Goal: Information Seeking & Learning: Understand process/instructions

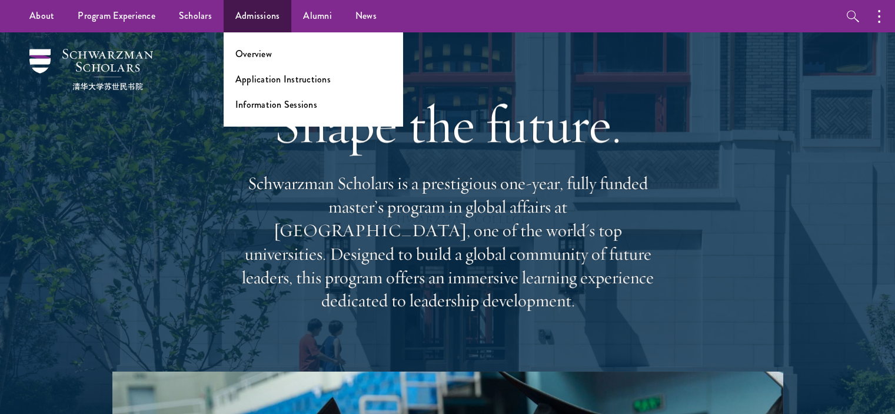
click at [274, 61] on ul "Overview Application Instructions Information Sessions" at bounding box center [313, 79] width 179 height 94
click at [259, 56] on link "Overview" at bounding box center [253, 54] width 36 height 14
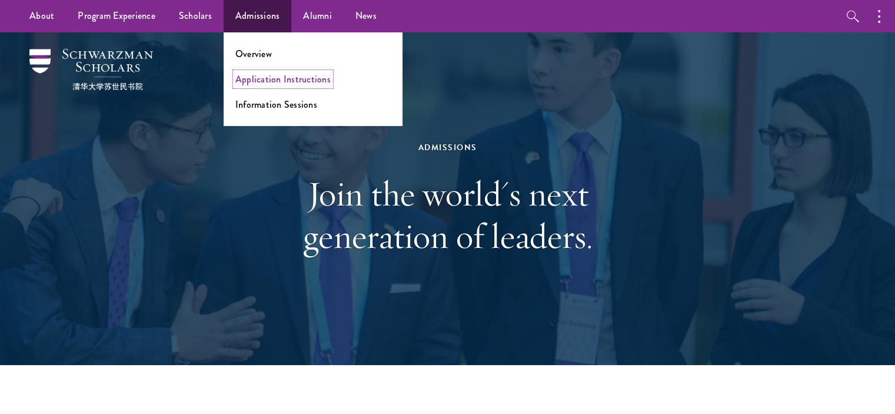
click at [282, 79] on link "Application Instructions" at bounding box center [282, 79] width 95 height 14
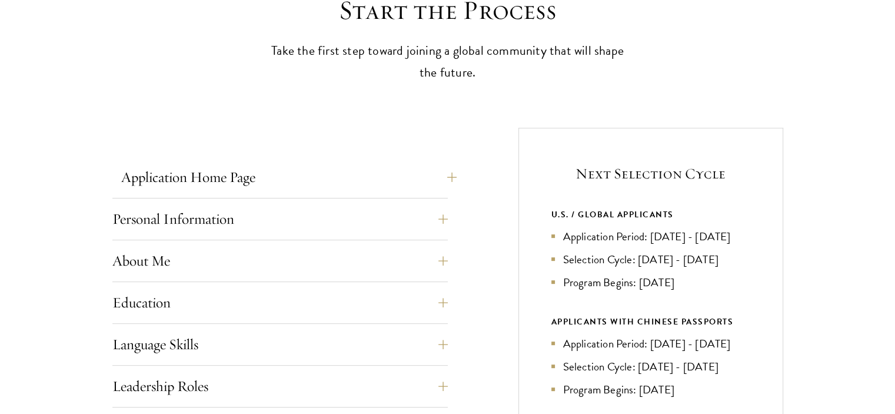
scroll to position [412, 0]
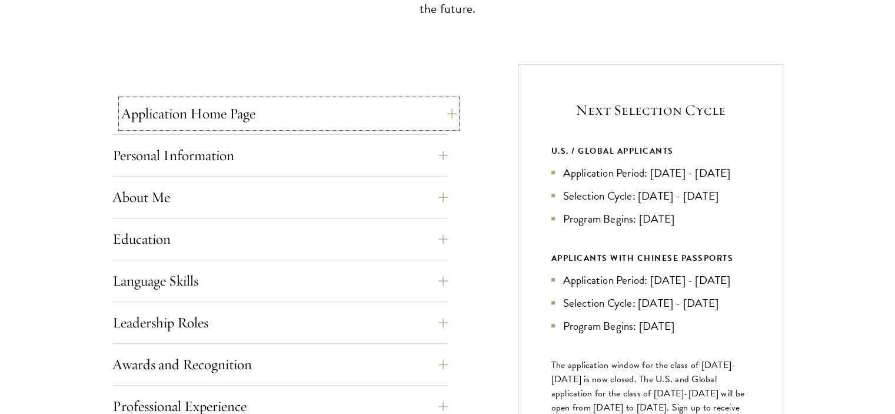
click at [245, 117] on button "Application Home Page" at bounding box center [288, 113] width 335 height 28
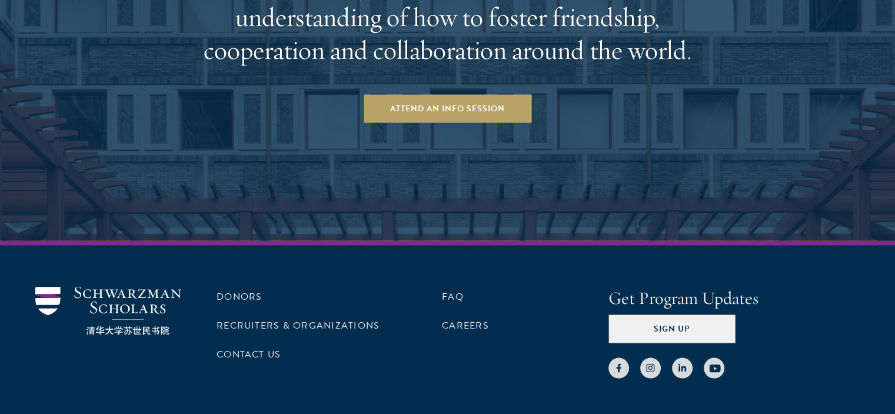
scroll to position [2478, 0]
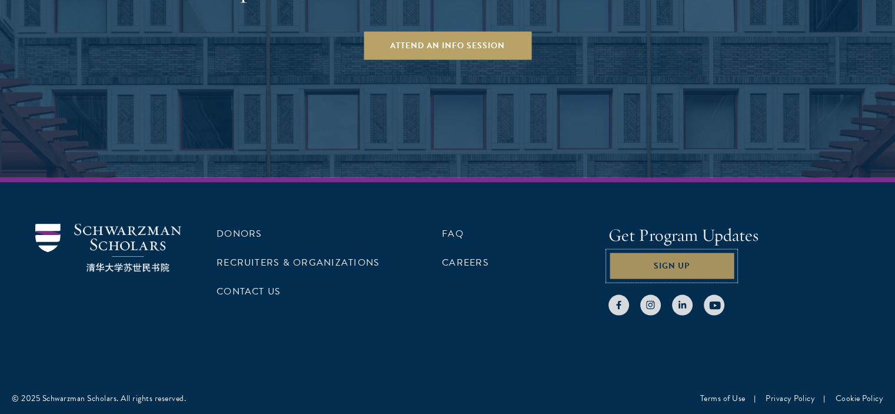
click at [643, 257] on button "Sign Up" at bounding box center [671, 266] width 127 height 28
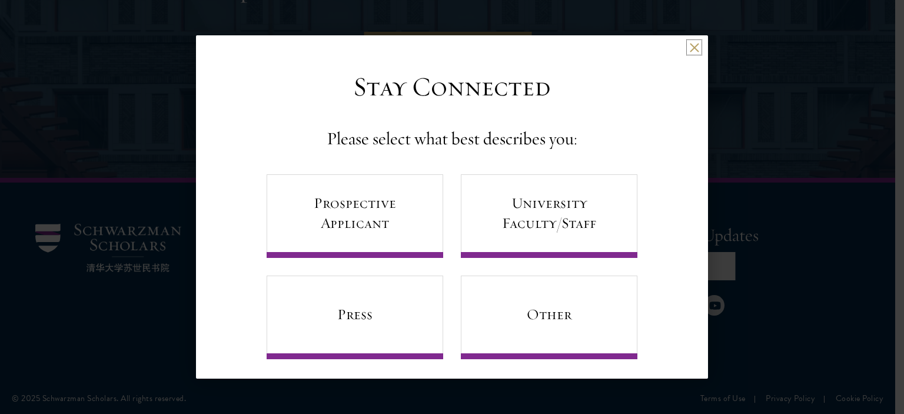
click at [689, 43] on button at bounding box center [694, 47] width 10 height 10
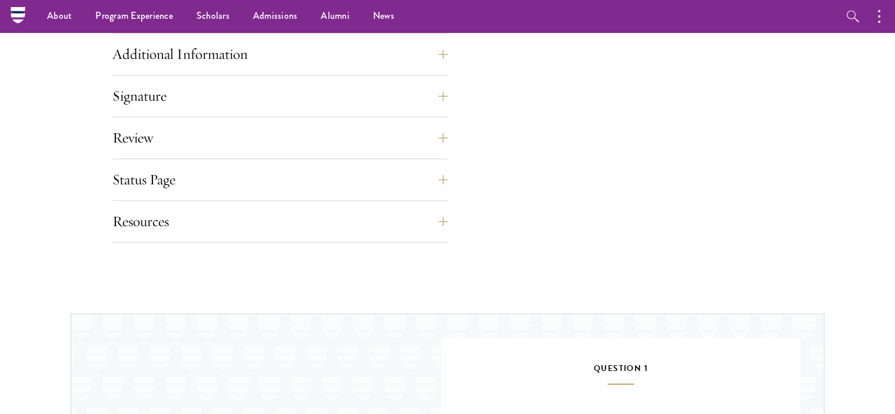
scroll to position [1360, 0]
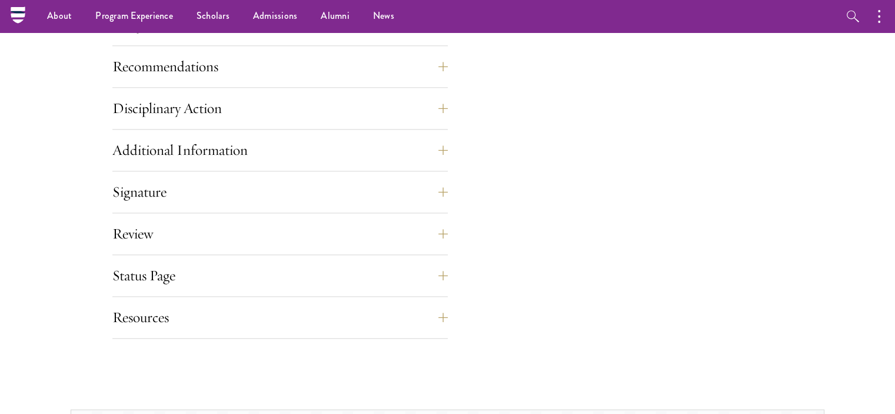
drag, startPoint x: 544, startPoint y: 34, endPoint x: 551, endPoint y: 31, distance: 7.9
